Goal: Information Seeking & Learning: Learn about a topic

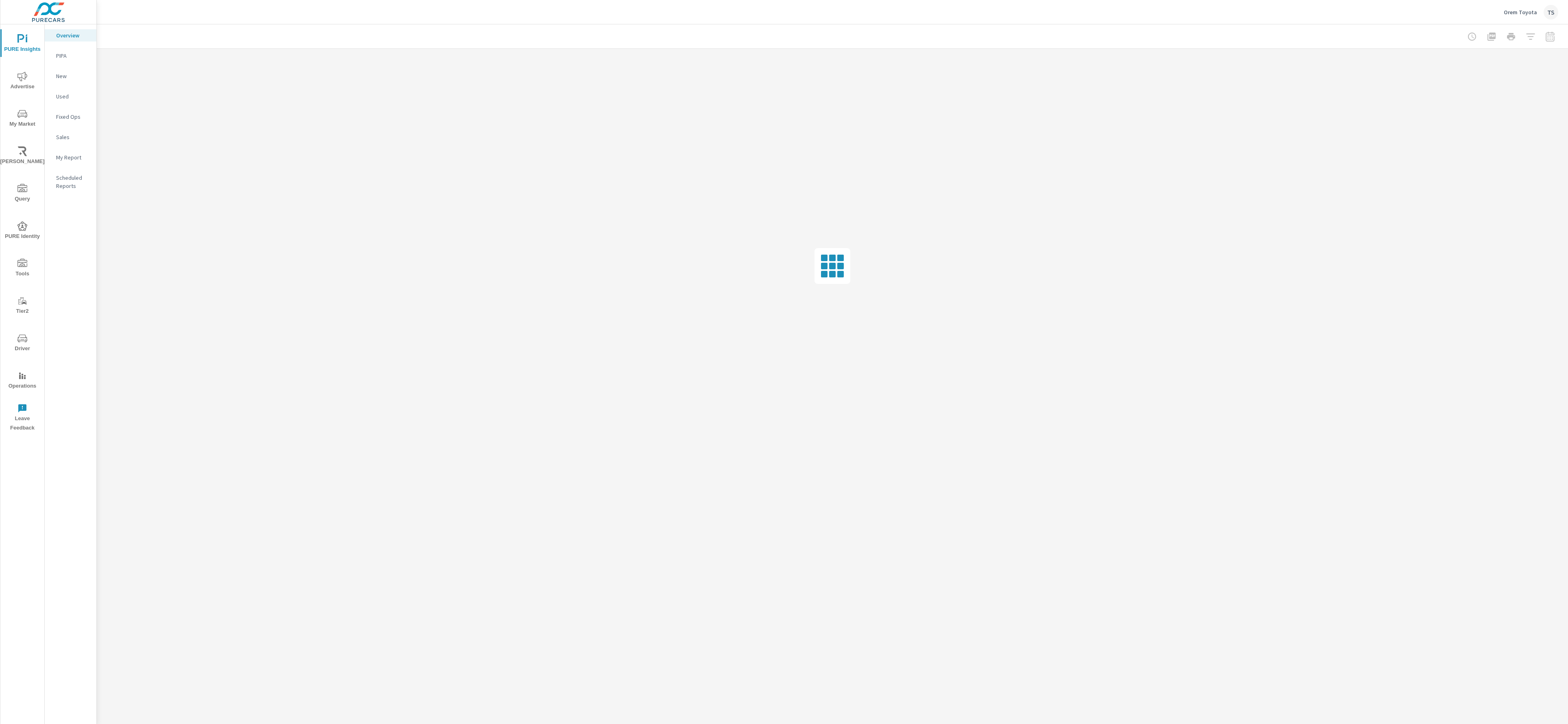
click at [33, 106] on button "My Market" at bounding box center [23, 117] width 44 height 28
click at [83, 256] on div "Inventory" at bounding box center [70, 251] width 52 height 12
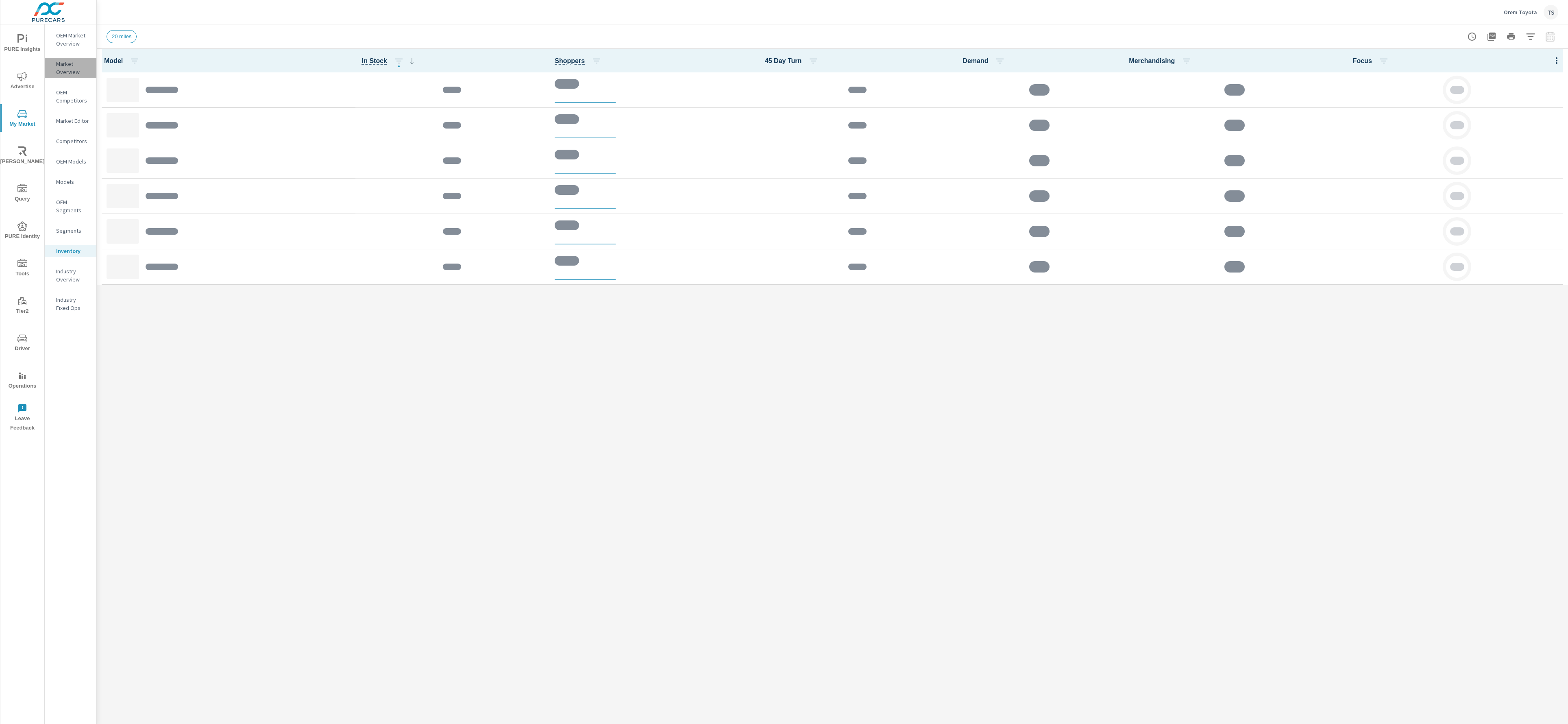
click at [81, 65] on p "Market Overview" at bounding box center [73, 68] width 34 height 16
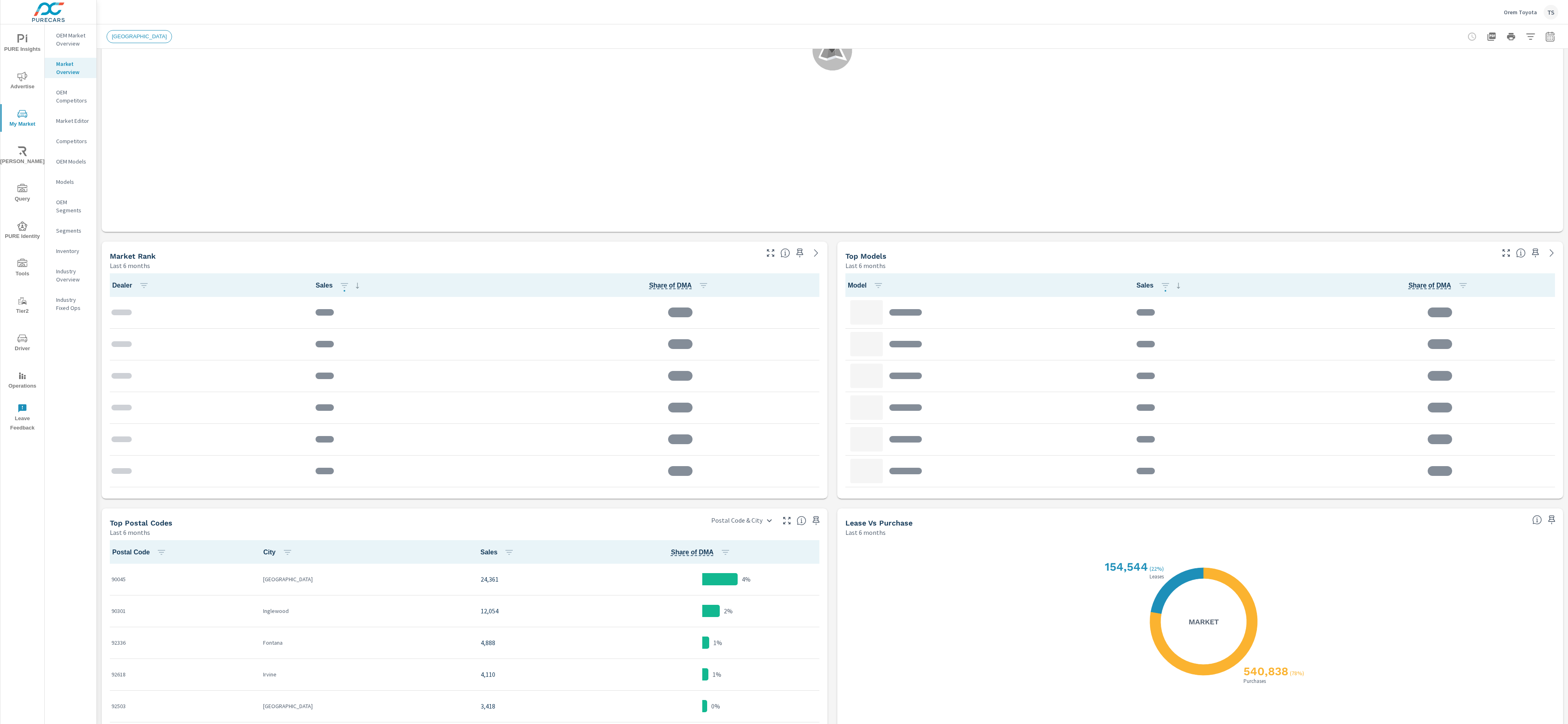
scroll to position [326, 0]
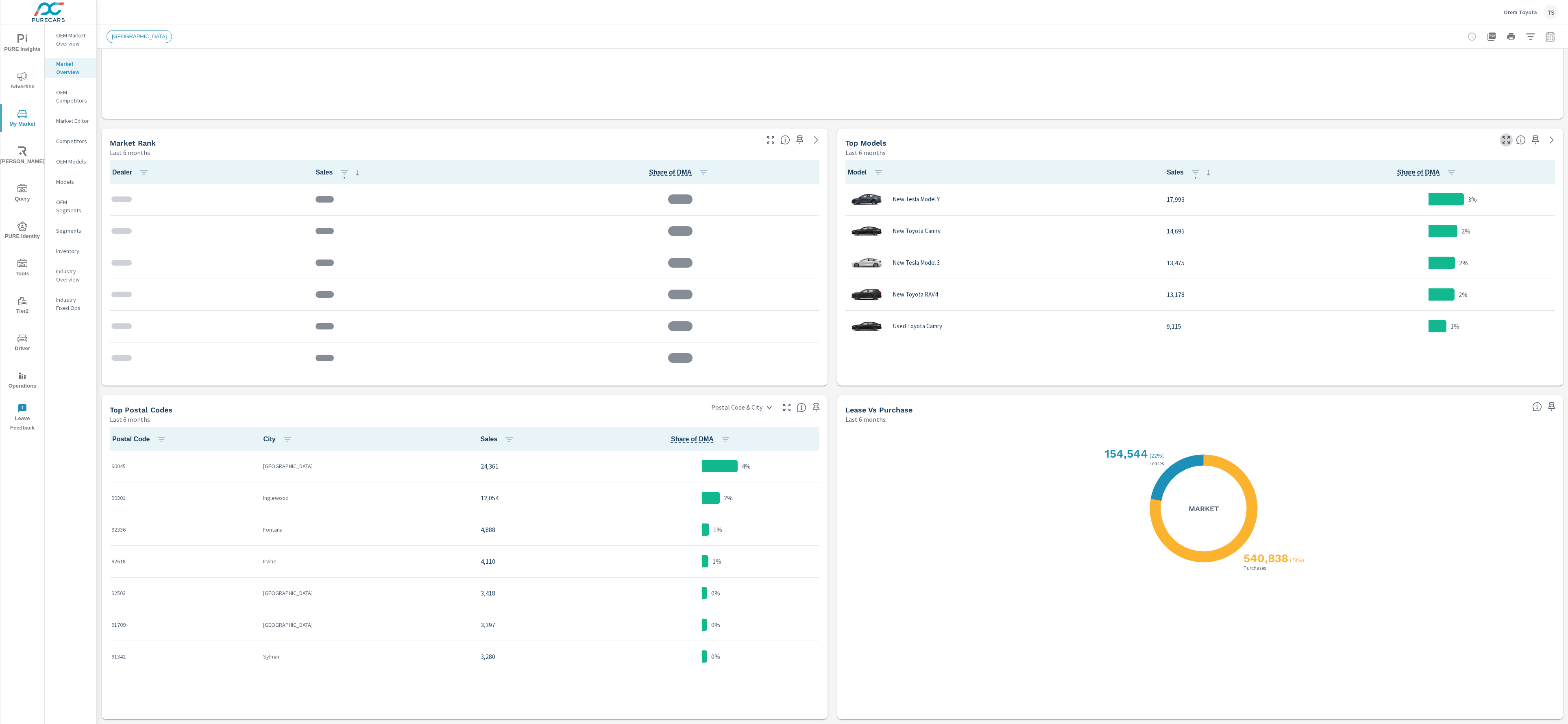
click at [1506, 143] on icon "button" at bounding box center [1507, 140] width 10 height 10
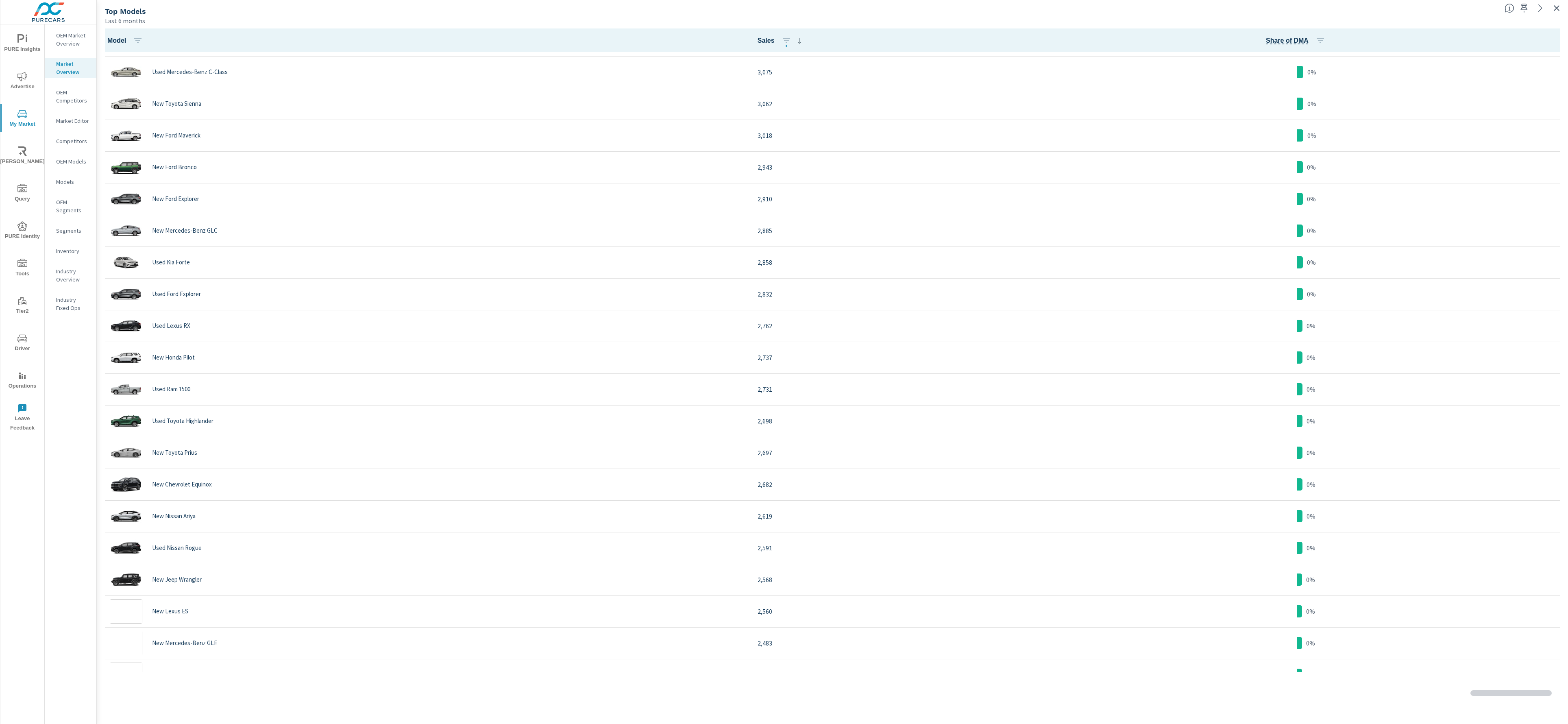
scroll to position [1246, 0]
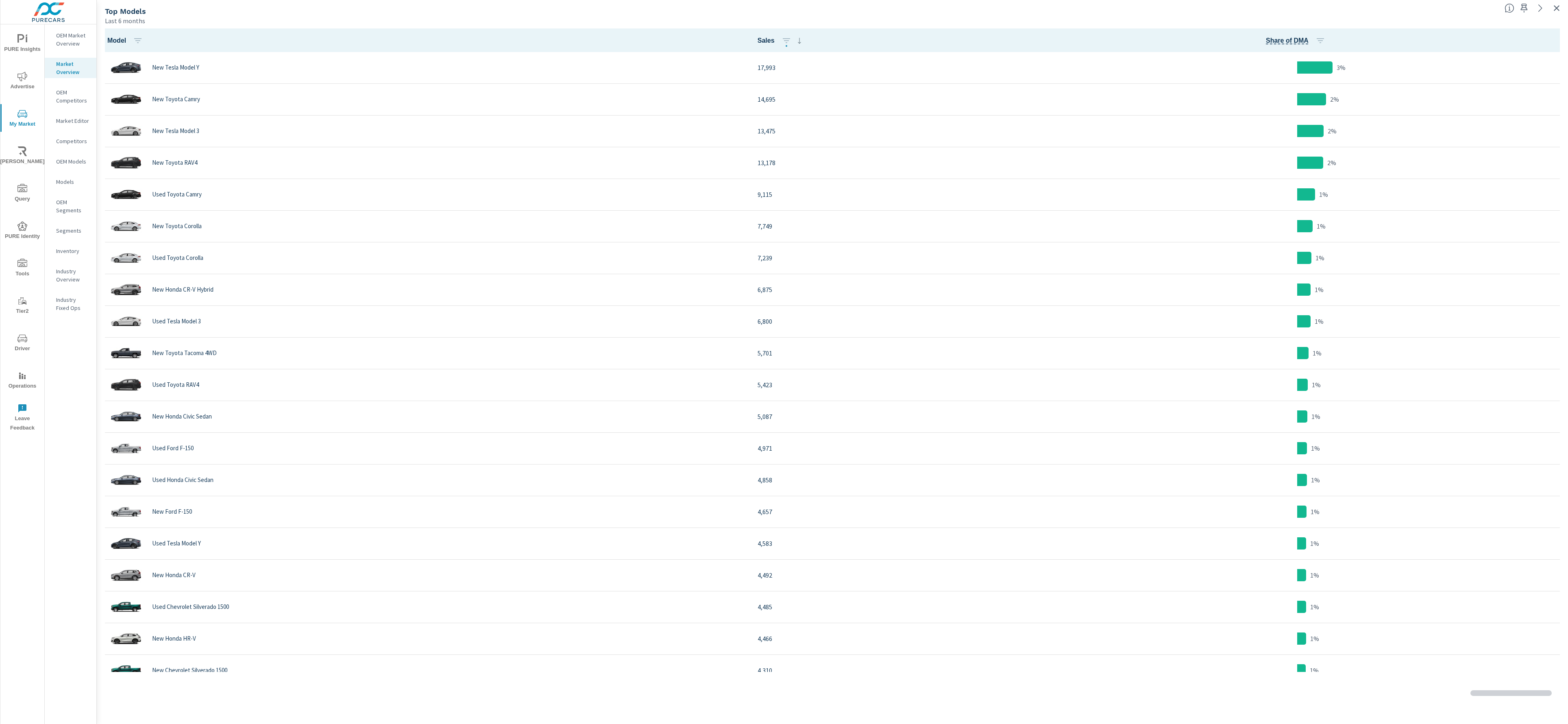
scroll to position [1, 0]
click at [1553, 6] on icon "button" at bounding box center [1557, 8] width 10 height 10
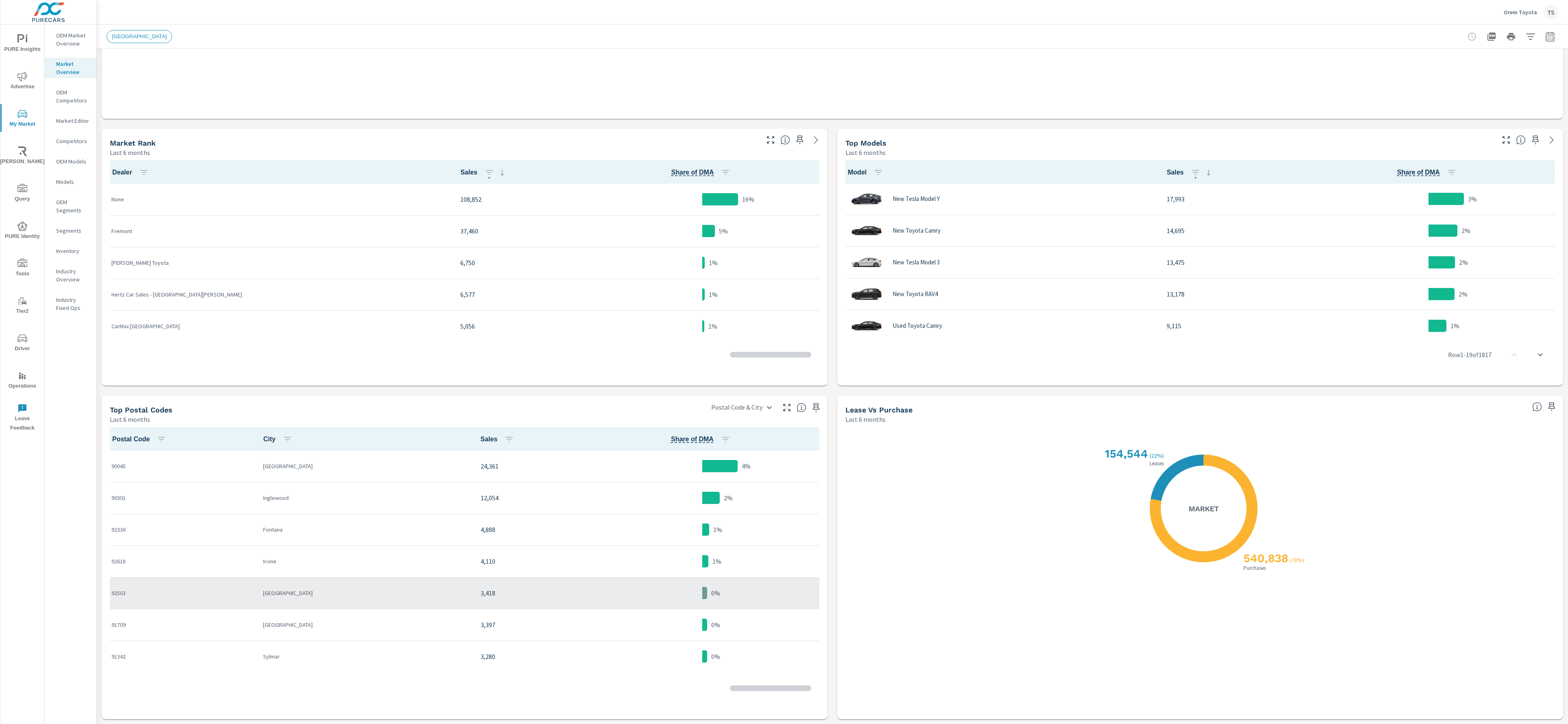
scroll to position [1, 0]
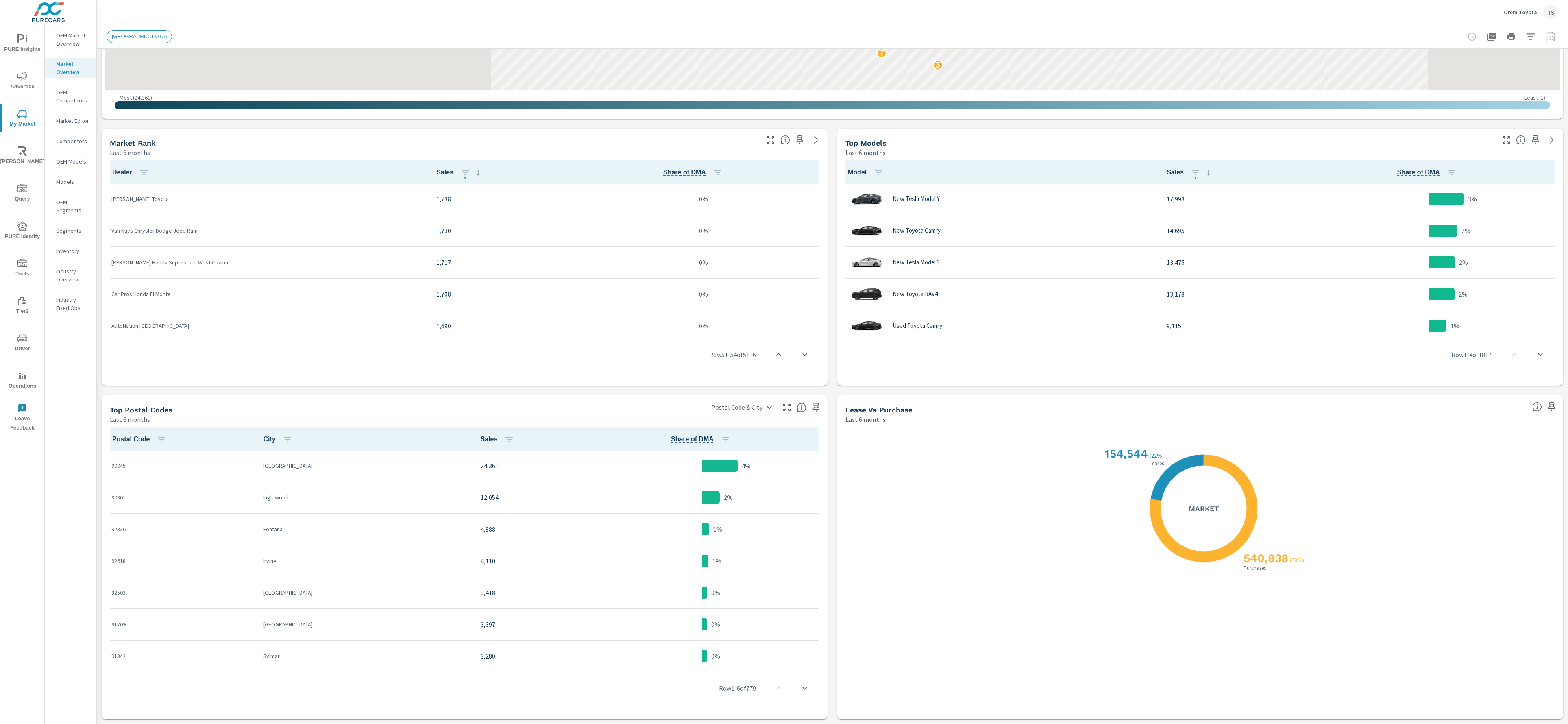
scroll to position [617, 0]
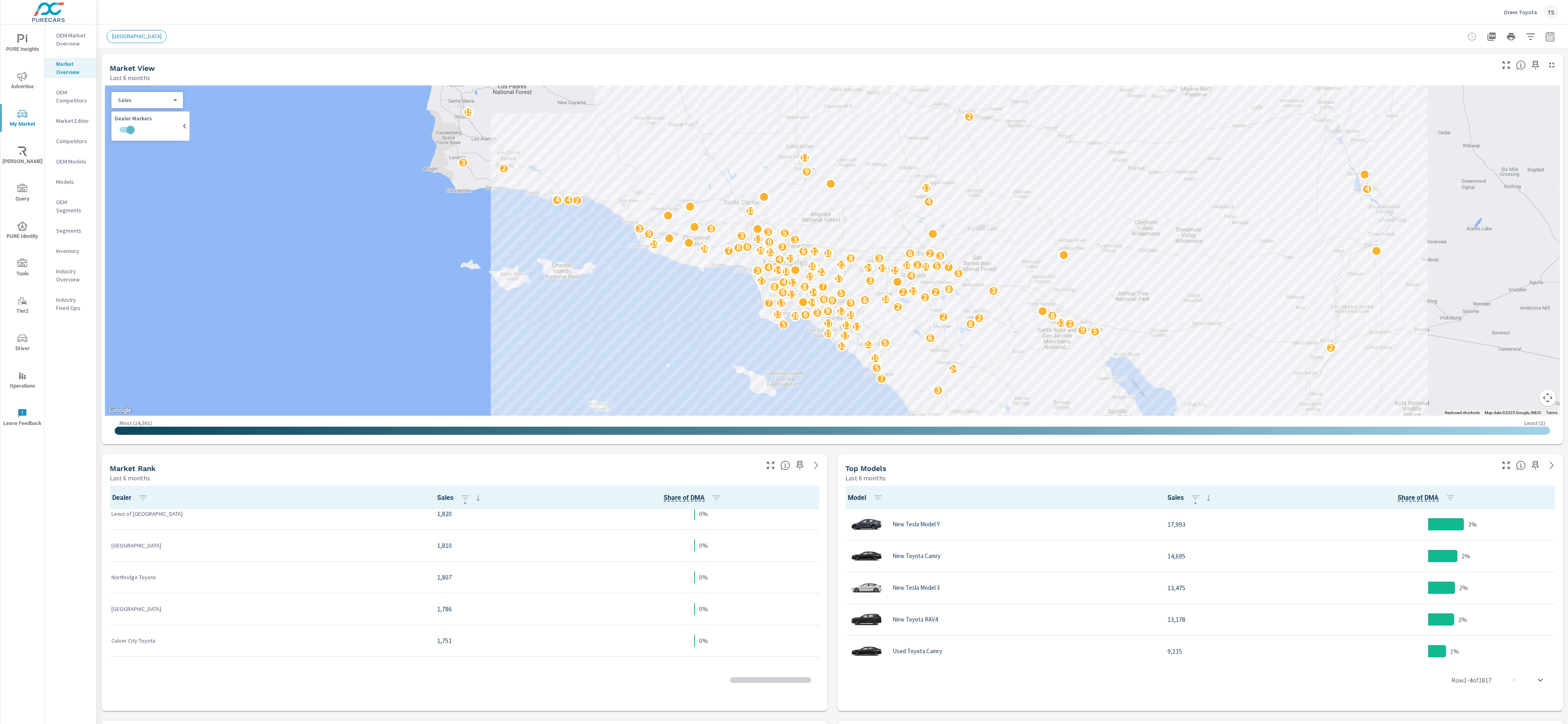
scroll to position [1536, 0]
